Goal: Communication & Community: Participate in discussion

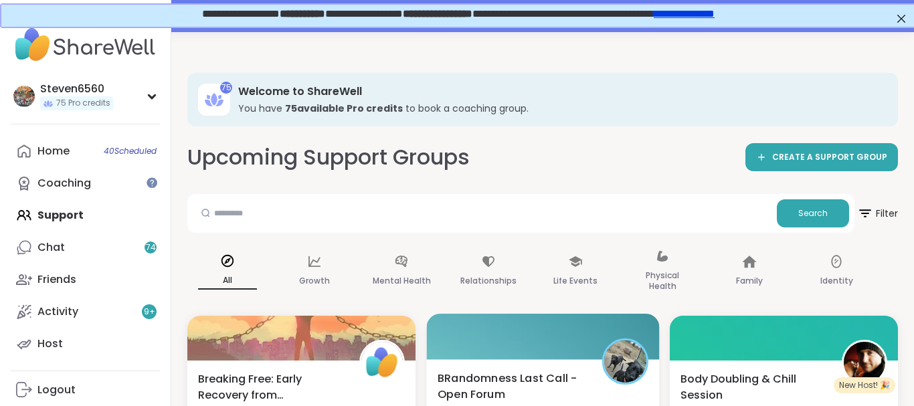
click at [575, 373] on span "BRandomness Last Call - Open Forum" at bounding box center [512, 386] width 149 height 33
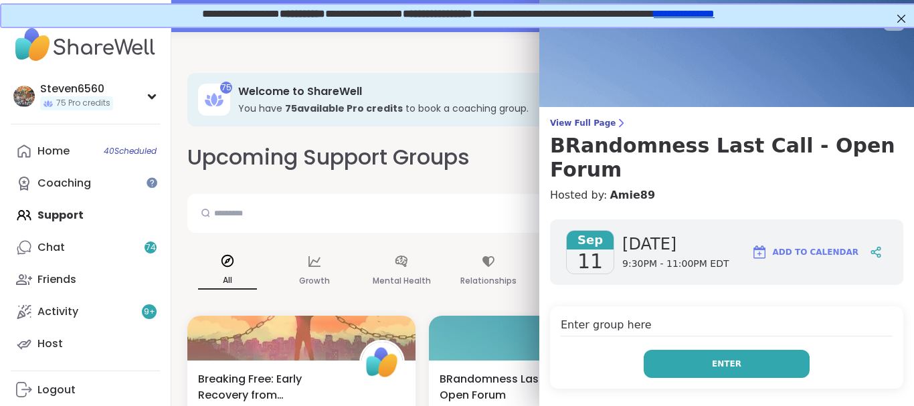
click at [662, 350] on button "Enter" at bounding box center [727, 364] width 166 height 28
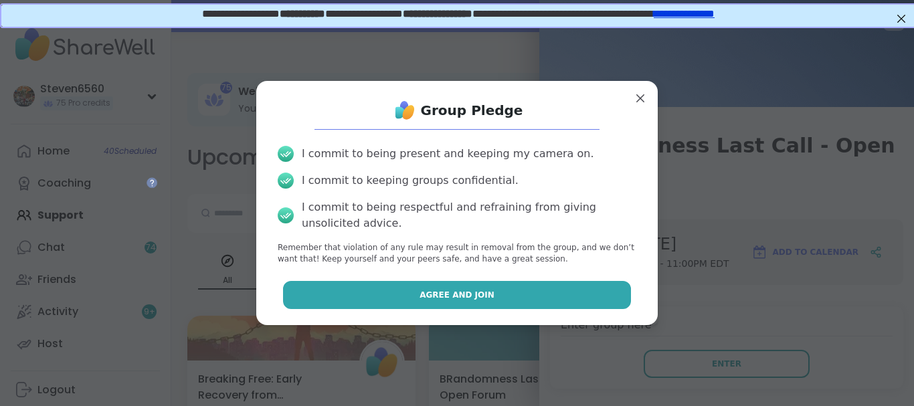
click at [536, 303] on button "Agree and Join" at bounding box center [457, 295] width 349 height 28
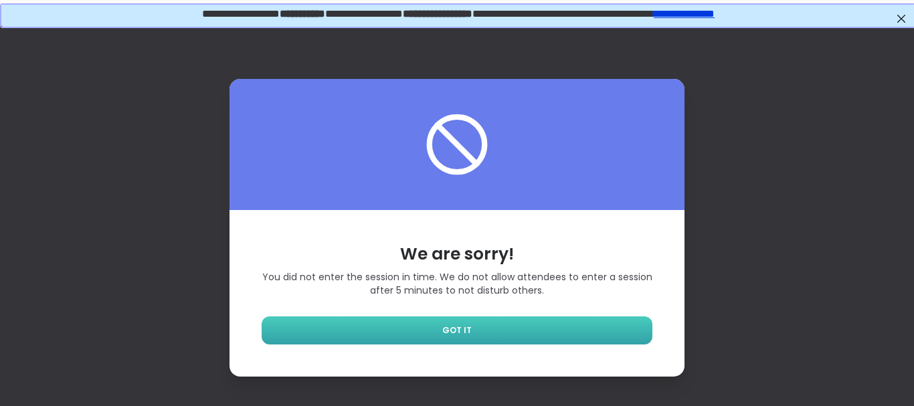
click at [534, 321] on link "GOT IT" at bounding box center [457, 331] width 391 height 28
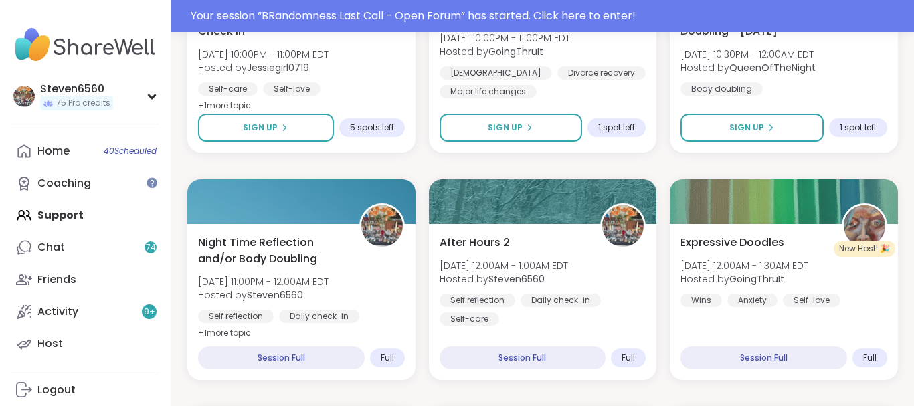
scroll to position [626, 0]
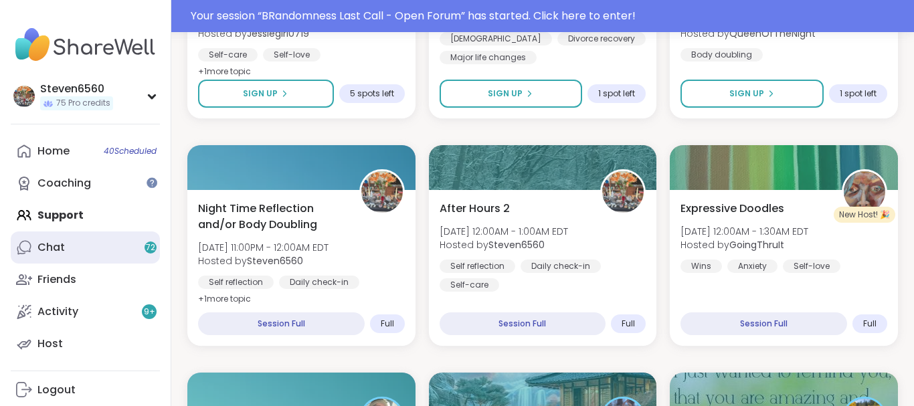
click at [70, 240] on link "Chat 72" at bounding box center [85, 248] width 149 height 32
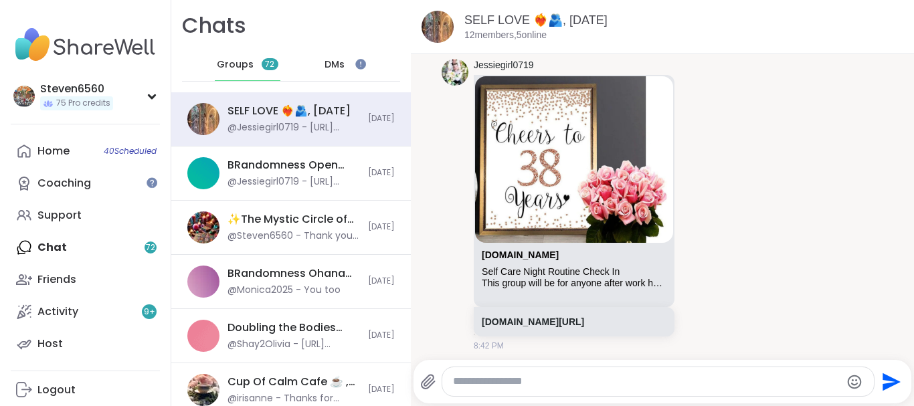
click at [64, 247] on div "Home 40 Scheduled Coaching Support Chat 72 Friends Activity 9 + Host" at bounding box center [85, 247] width 149 height 225
click at [63, 250] on div "Home 40 Scheduled Coaching Support Chat 72 Friends Activity 9 + Host" at bounding box center [85, 247] width 149 height 225
click at [46, 249] on div "Home 40 Scheduled Coaching Support Chat 72 Friends Activity 9 + Host" at bounding box center [85, 247] width 149 height 225
click at [157, 99] on icon at bounding box center [152, 96] width 11 height 7
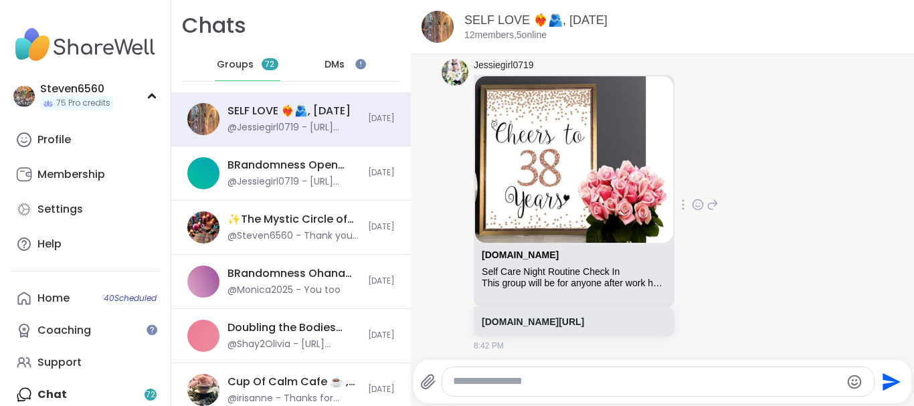
click at [860, 91] on div "Jessiegirl0719 [DOMAIN_NAME] Self Care Night Routine Check In This group will b…" at bounding box center [663, 205] width 442 height 303
click at [155, 96] on icon at bounding box center [152, 95] width 6 height 3
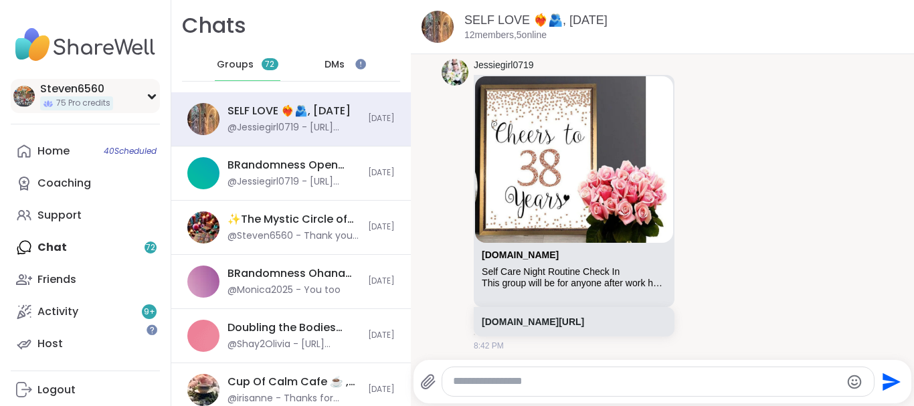
click at [155, 96] on icon at bounding box center [152, 96] width 6 height 3
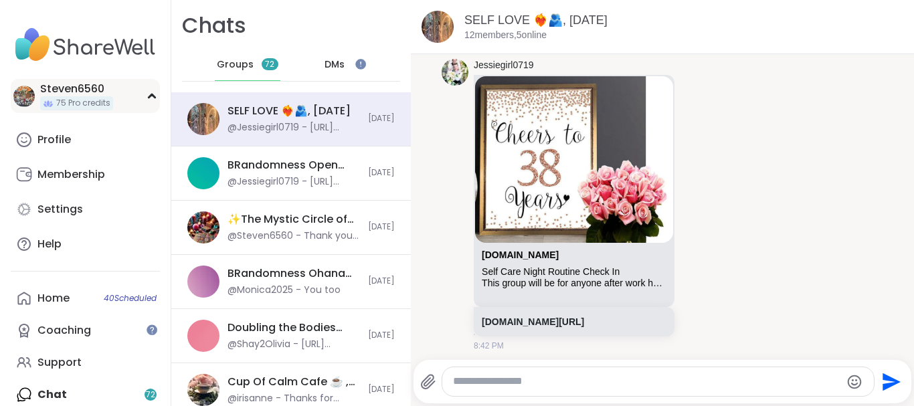
click at [155, 96] on icon at bounding box center [152, 96] width 11 height 7
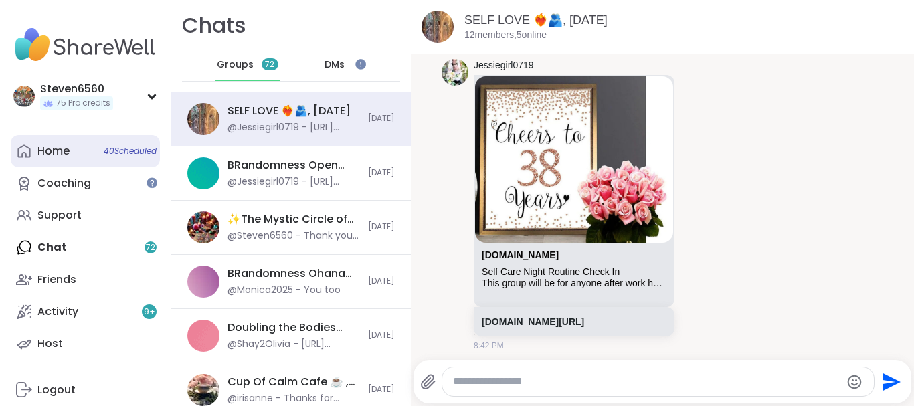
click at [58, 149] on div "Home 40 Scheduled" at bounding box center [53, 151] width 32 height 15
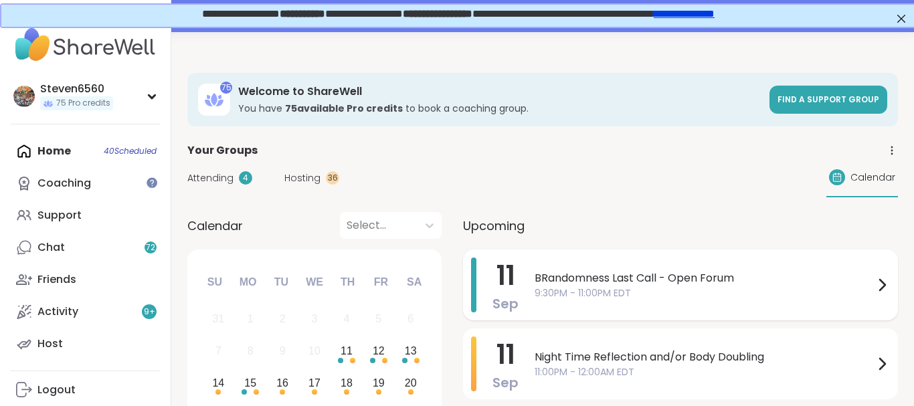
click at [883, 280] on icon at bounding box center [882, 285] width 16 height 16
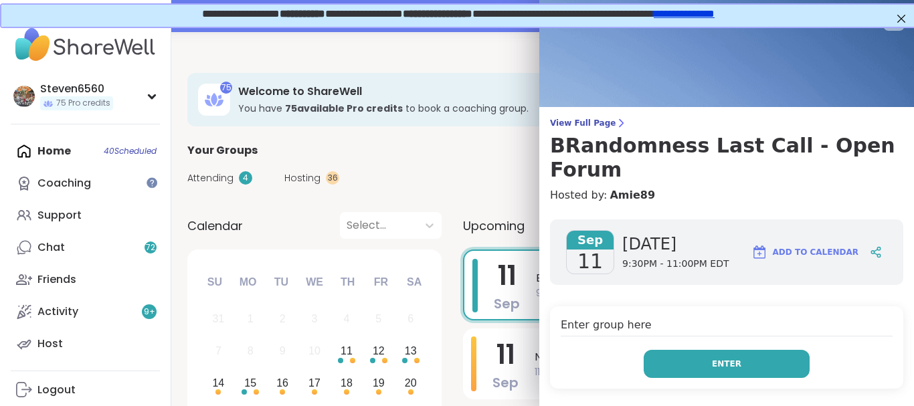
click at [757, 350] on button "Enter" at bounding box center [727, 364] width 166 height 28
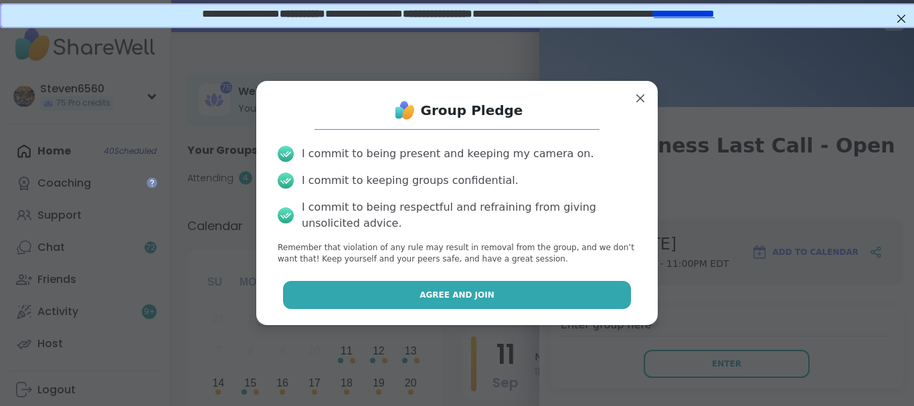
click at [570, 304] on button "Agree and Join" at bounding box center [457, 295] width 349 height 28
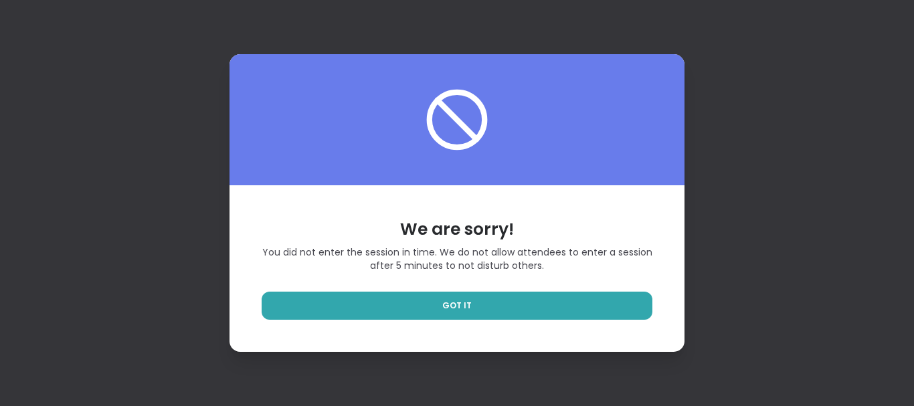
click at [822, 377] on div "We are sorry! You did not enter the session in time. We do not allow attendees …" at bounding box center [457, 203] width 914 height 406
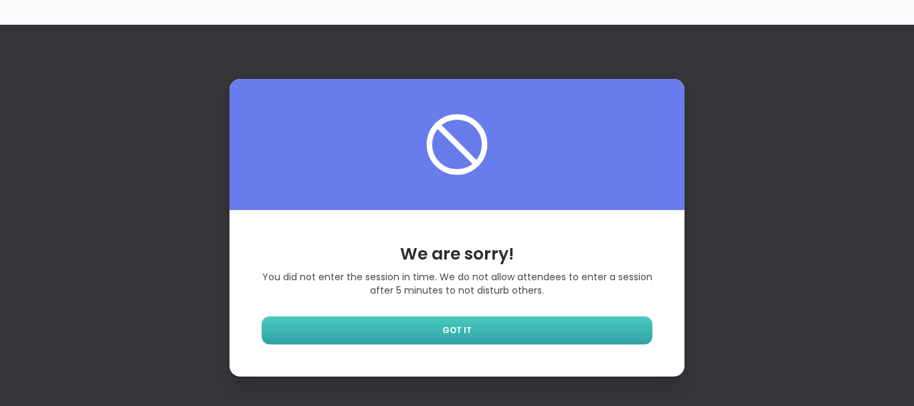
click at [551, 306] on div "We are sorry! You did not enter the session in time. We do not allow attendees …" at bounding box center [457, 293] width 455 height 166
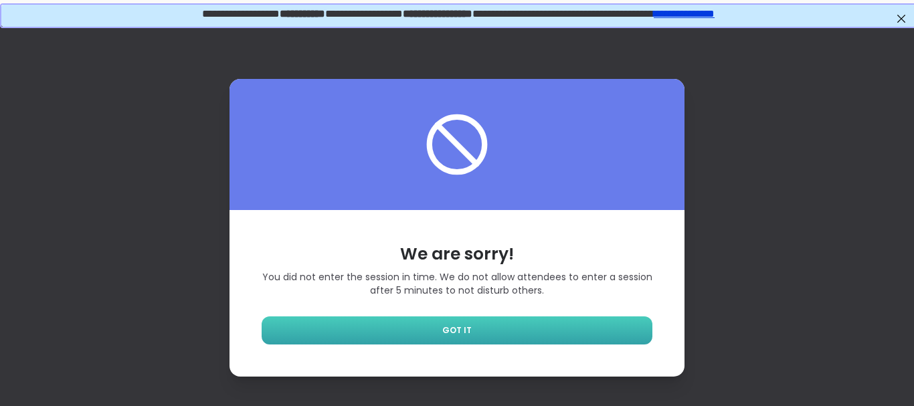
click at [549, 327] on link "GOT IT" at bounding box center [457, 331] width 391 height 28
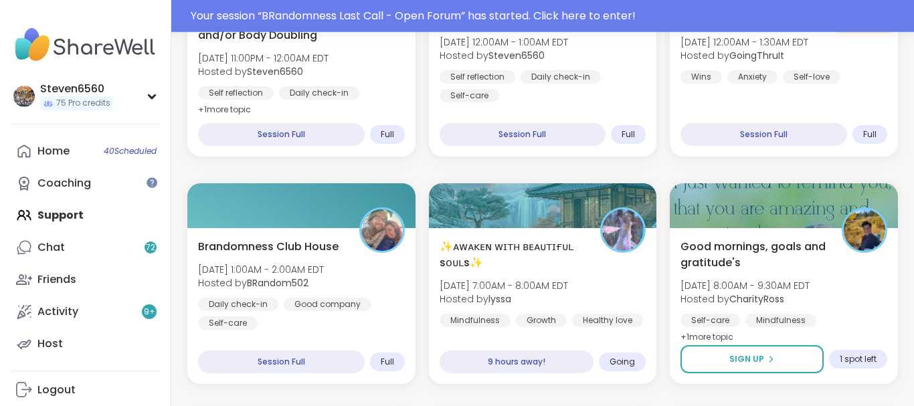
scroll to position [819, 0]
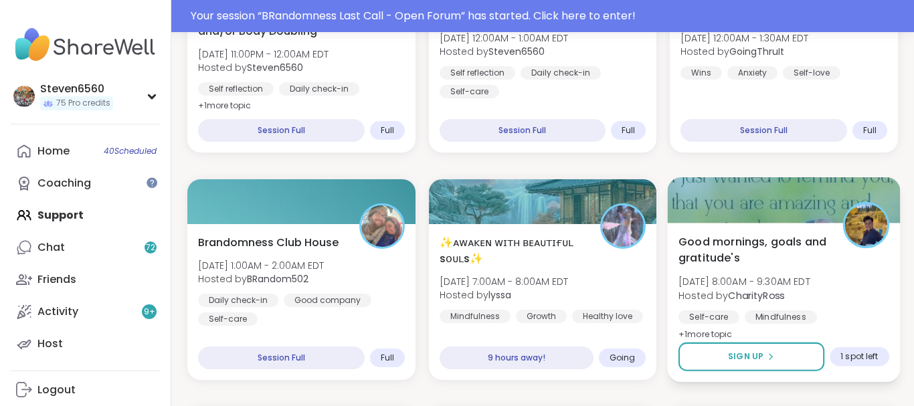
click at [883, 329] on div "Good mornings, goals and gratitude's [DATE] 8:00AM - 9:30AM EDT Hosted by Chari…" at bounding box center [784, 302] width 232 height 159
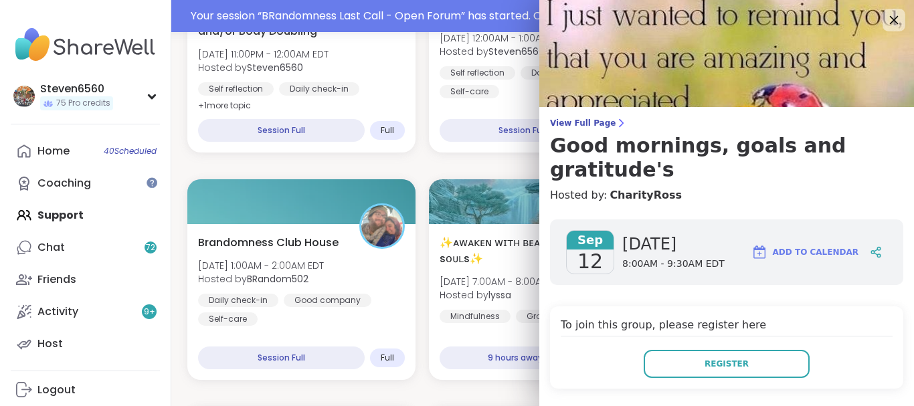
click at [896, 13] on icon at bounding box center [893, 19] width 17 height 17
